Goal: Task Accomplishment & Management: Manage account settings

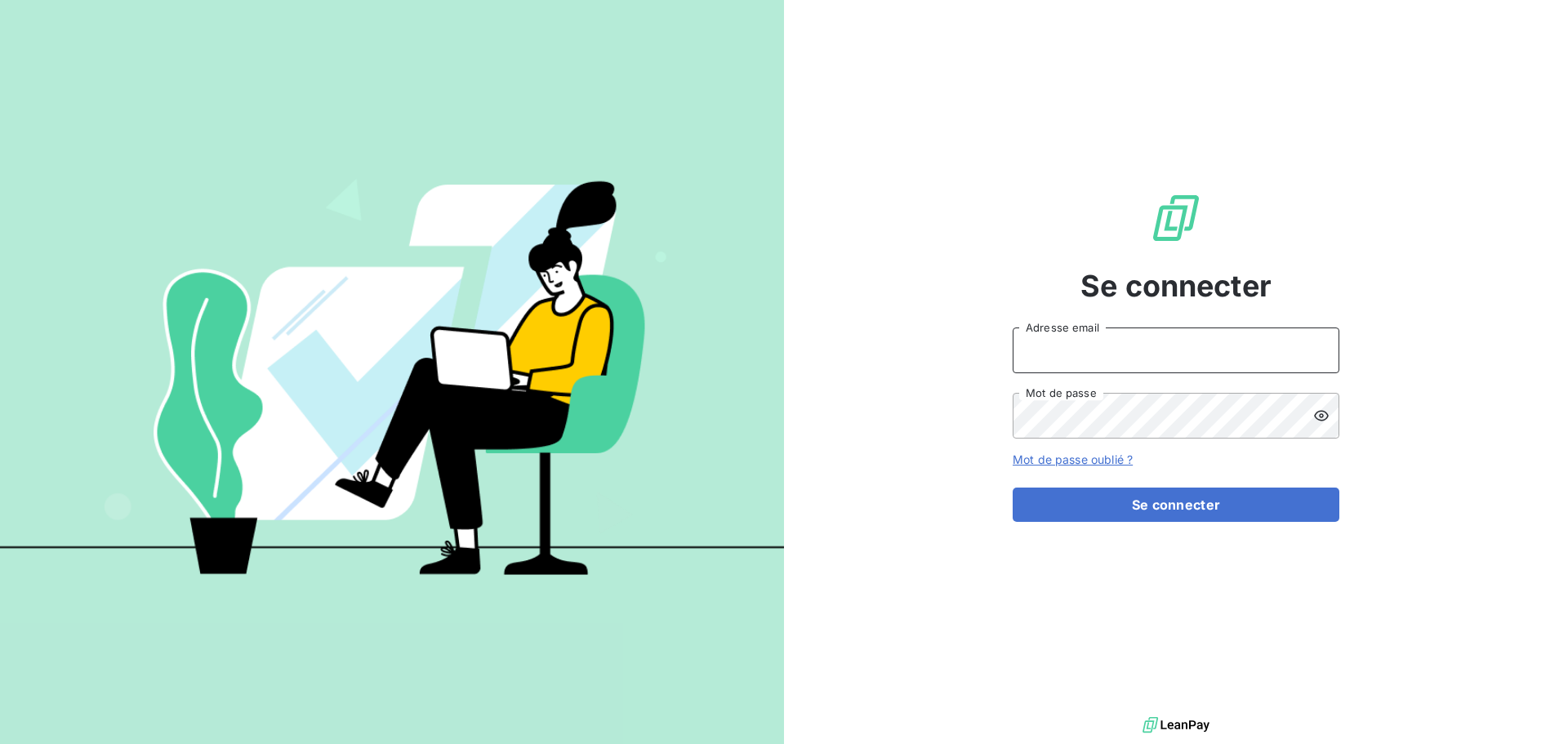
click at [1156, 360] on input "Adresse email" at bounding box center [1176, 350] width 327 height 46
type input "c"
type input "[EMAIL_ADDRESS][DOMAIN_NAME]"
click at [1013, 488] on button "Se connecter" at bounding box center [1176, 505] width 327 height 34
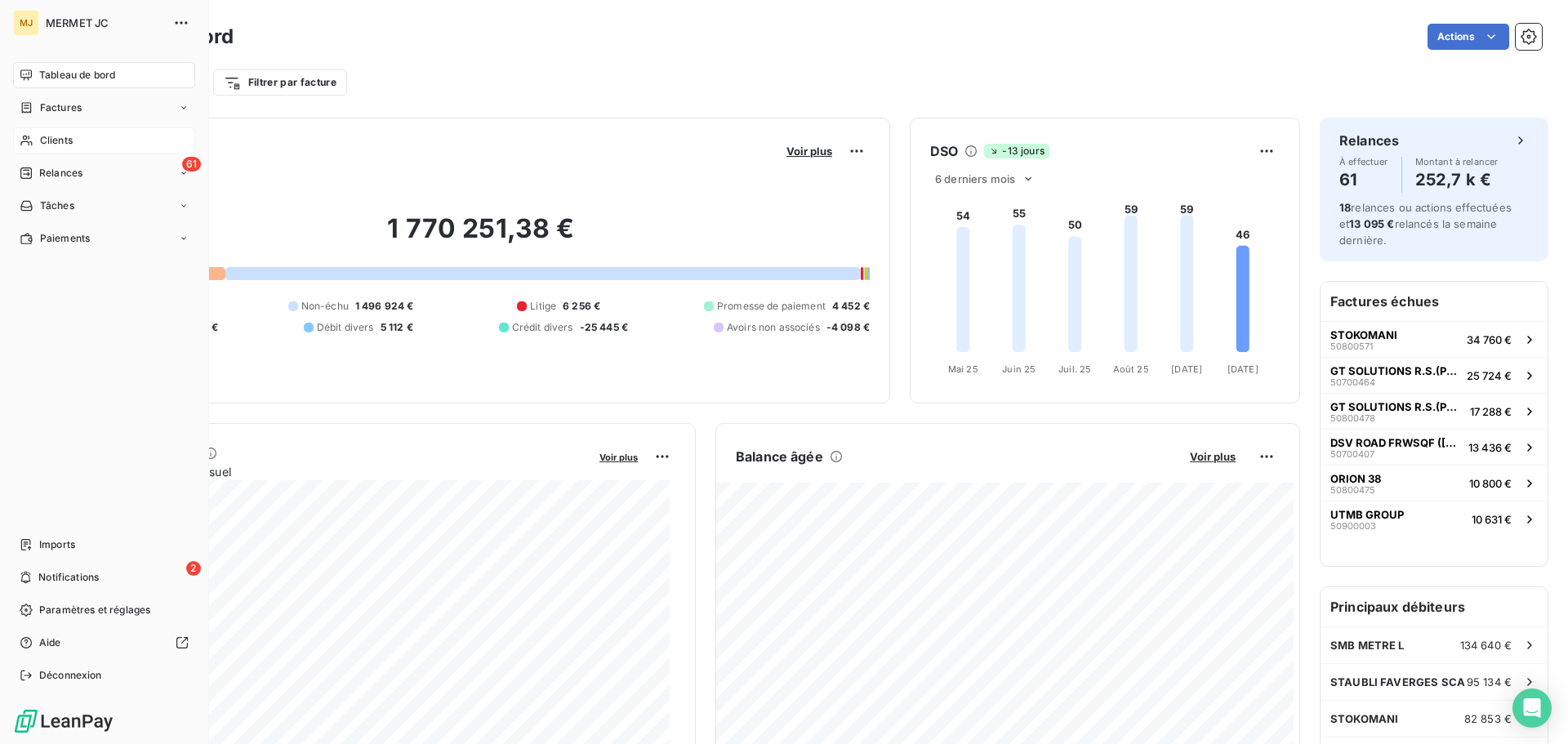
click at [59, 144] on span "Clients" at bounding box center [56, 140] width 32 height 14
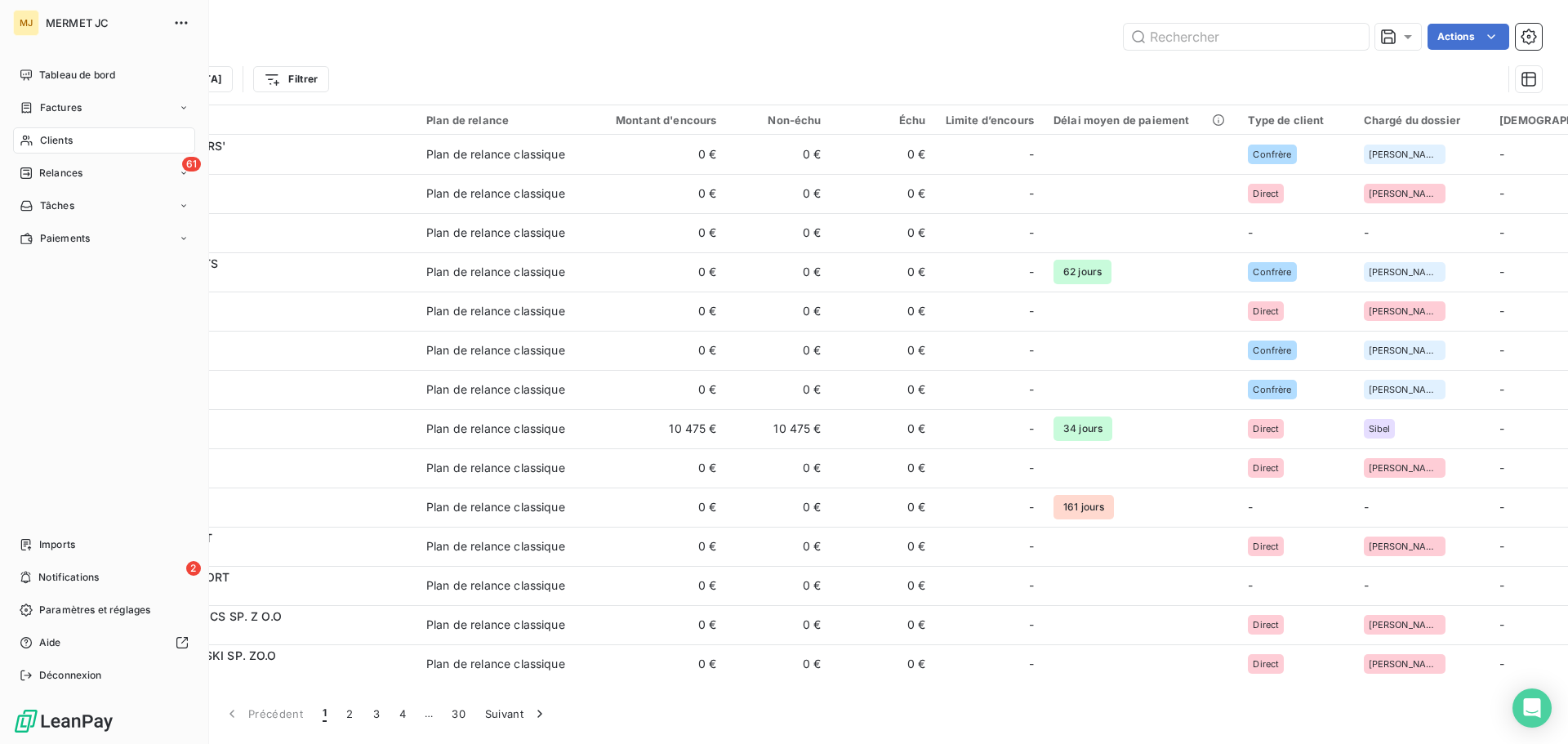
click at [82, 136] on div "Clients" at bounding box center [104, 140] width 182 height 27
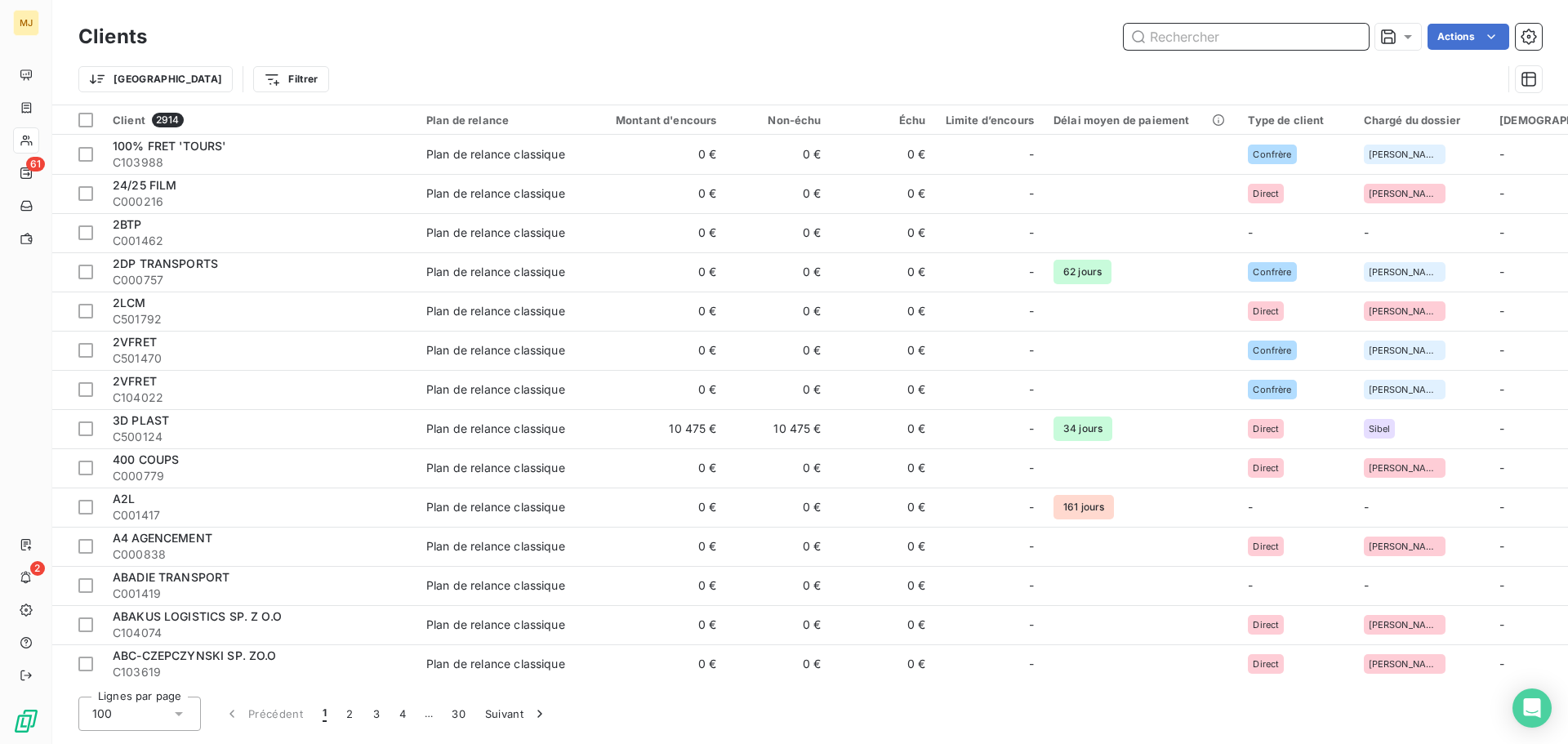
click at [1237, 44] on input "text" at bounding box center [1246, 37] width 245 height 27
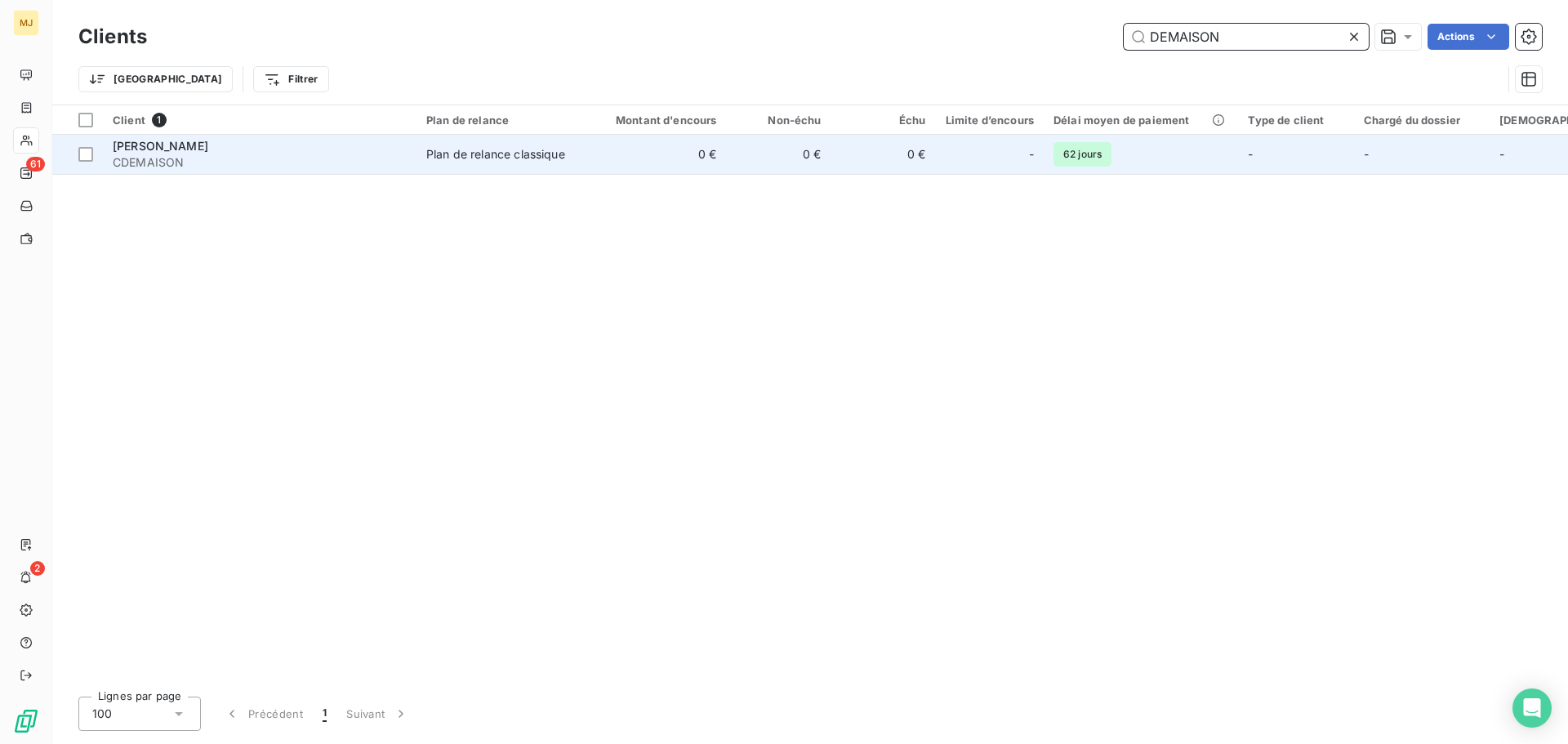
type input "DEMAISON"
click at [357, 155] on span "CDEMAISON" at bounding box center [260, 162] width 294 height 16
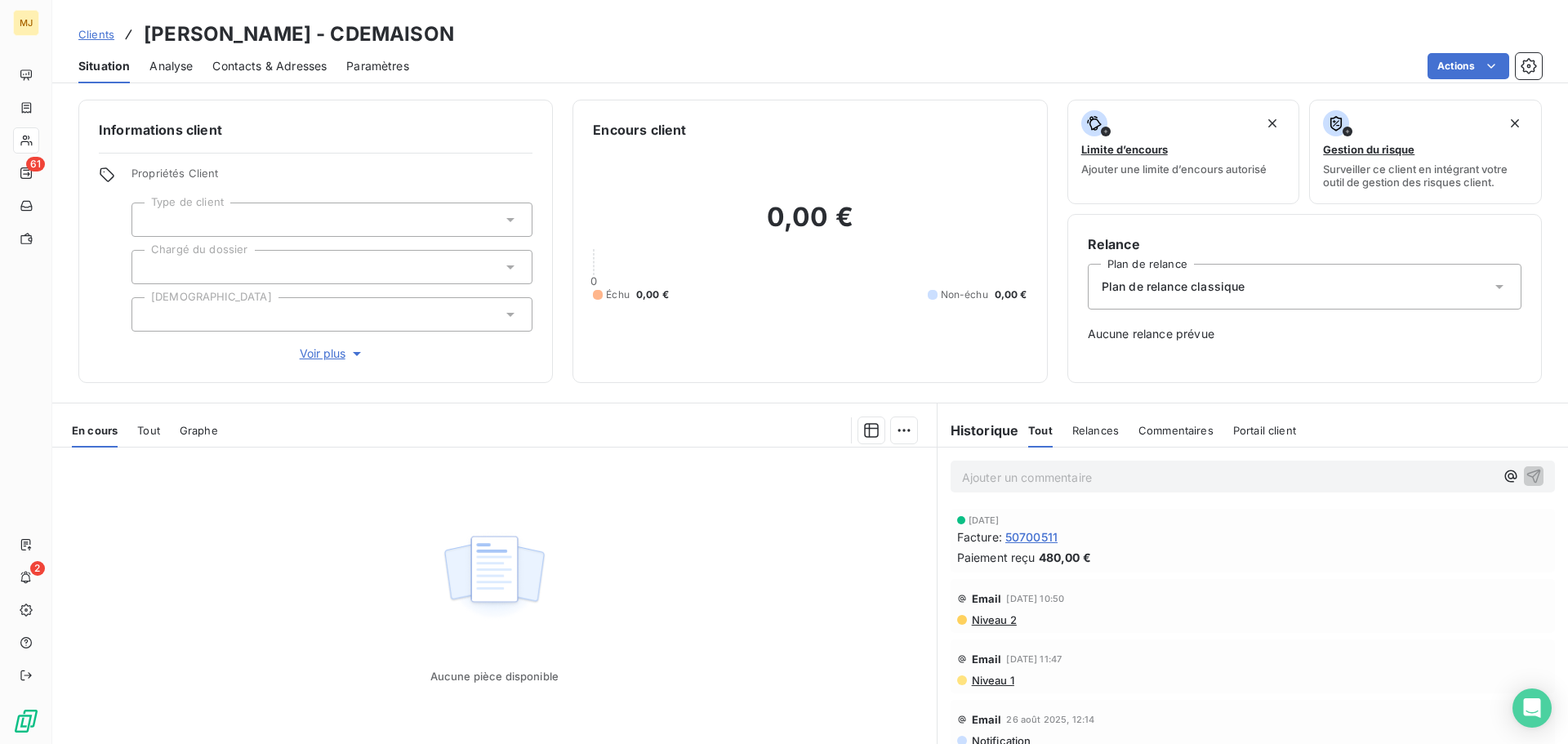
click at [1014, 468] on p "Ajouter un commentaire ﻿" at bounding box center [1227, 477] width 532 height 21
